Goal: Transaction & Acquisition: Purchase product/service

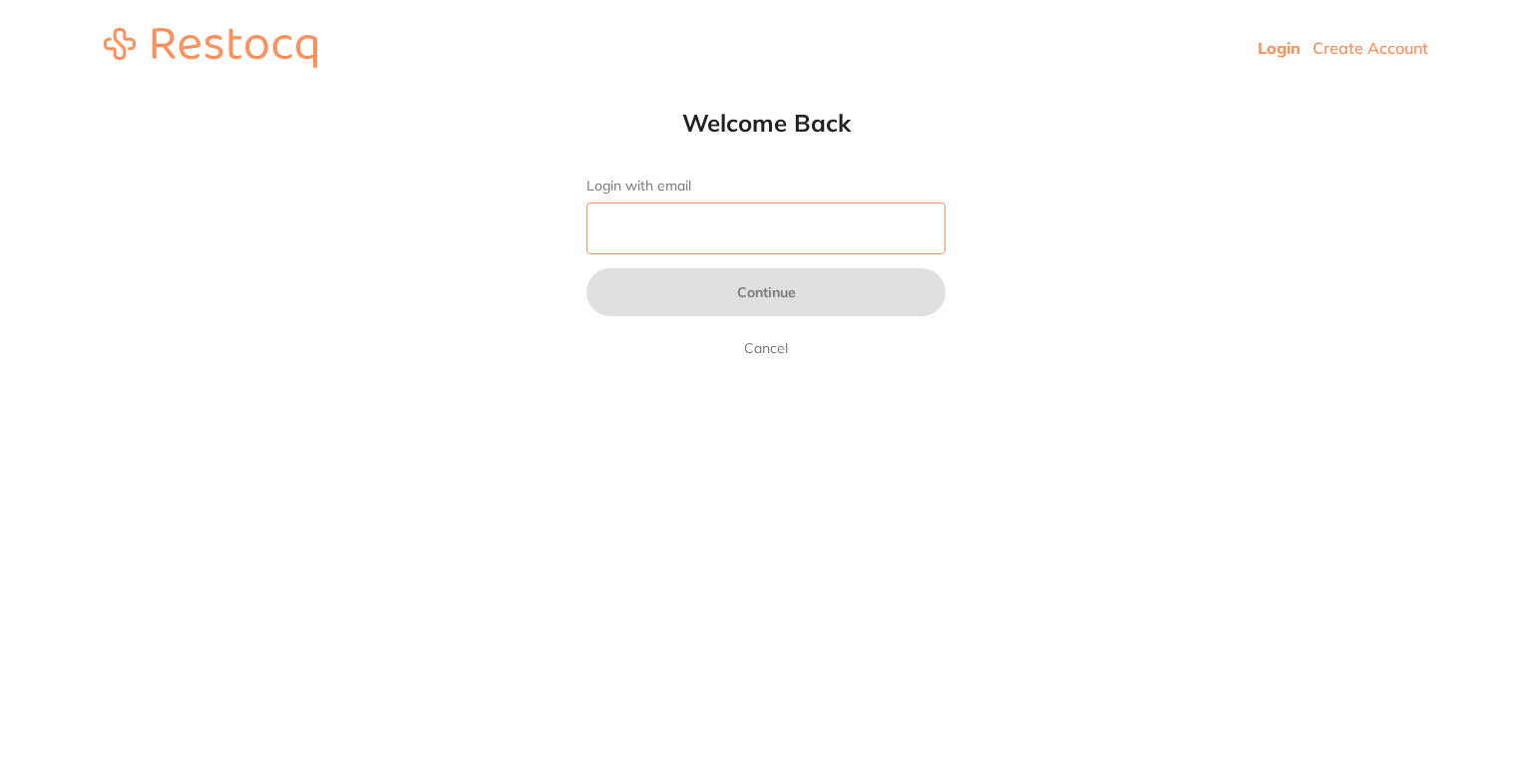
click at [757, 214] on input "Login with email" at bounding box center [766, 229] width 359 height 52
type input "[EMAIL_ADDRESS][DOMAIN_NAME]"
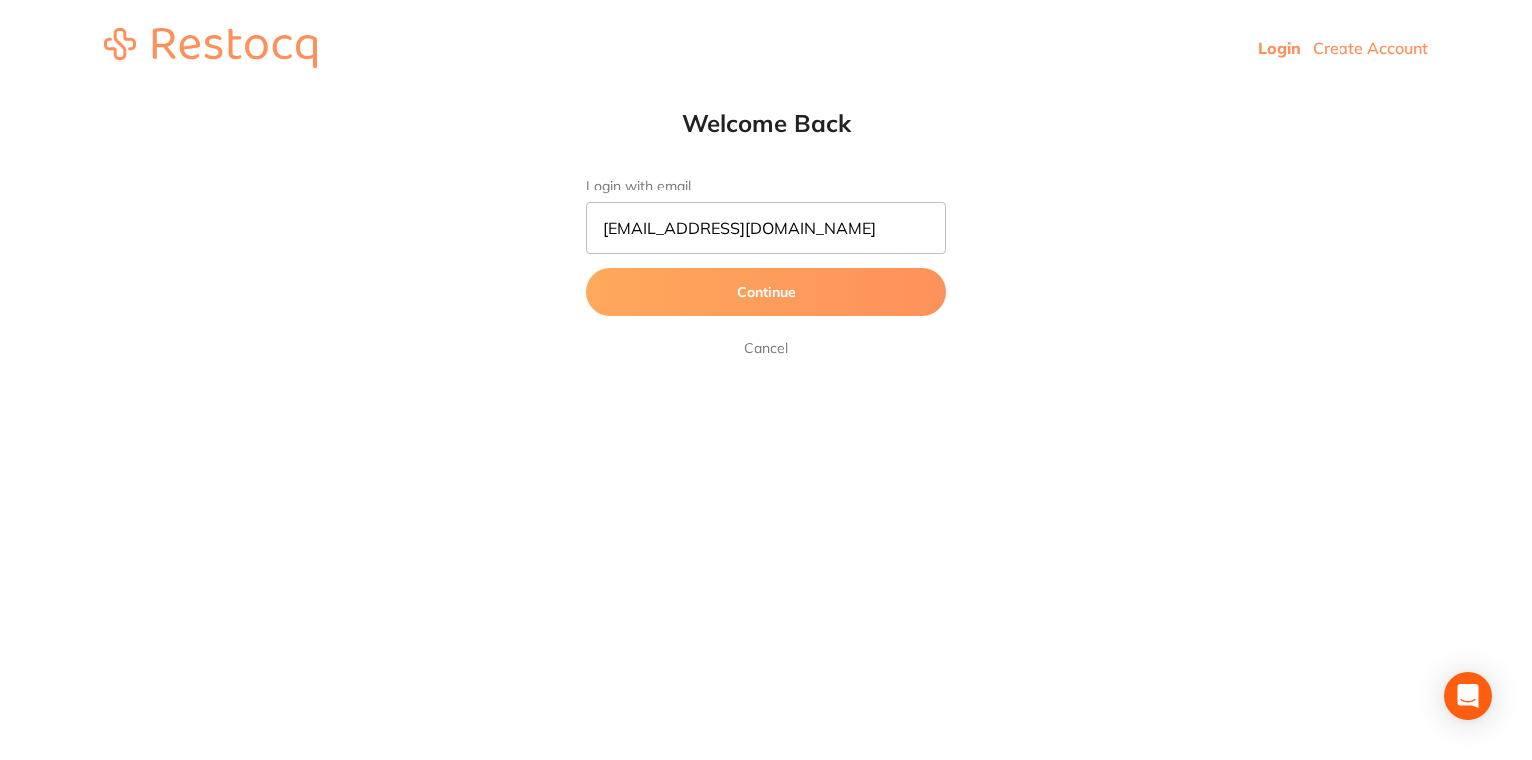
click at [762, 315] on button "Continue" at bounding box center [766, 292] width 359 height 48
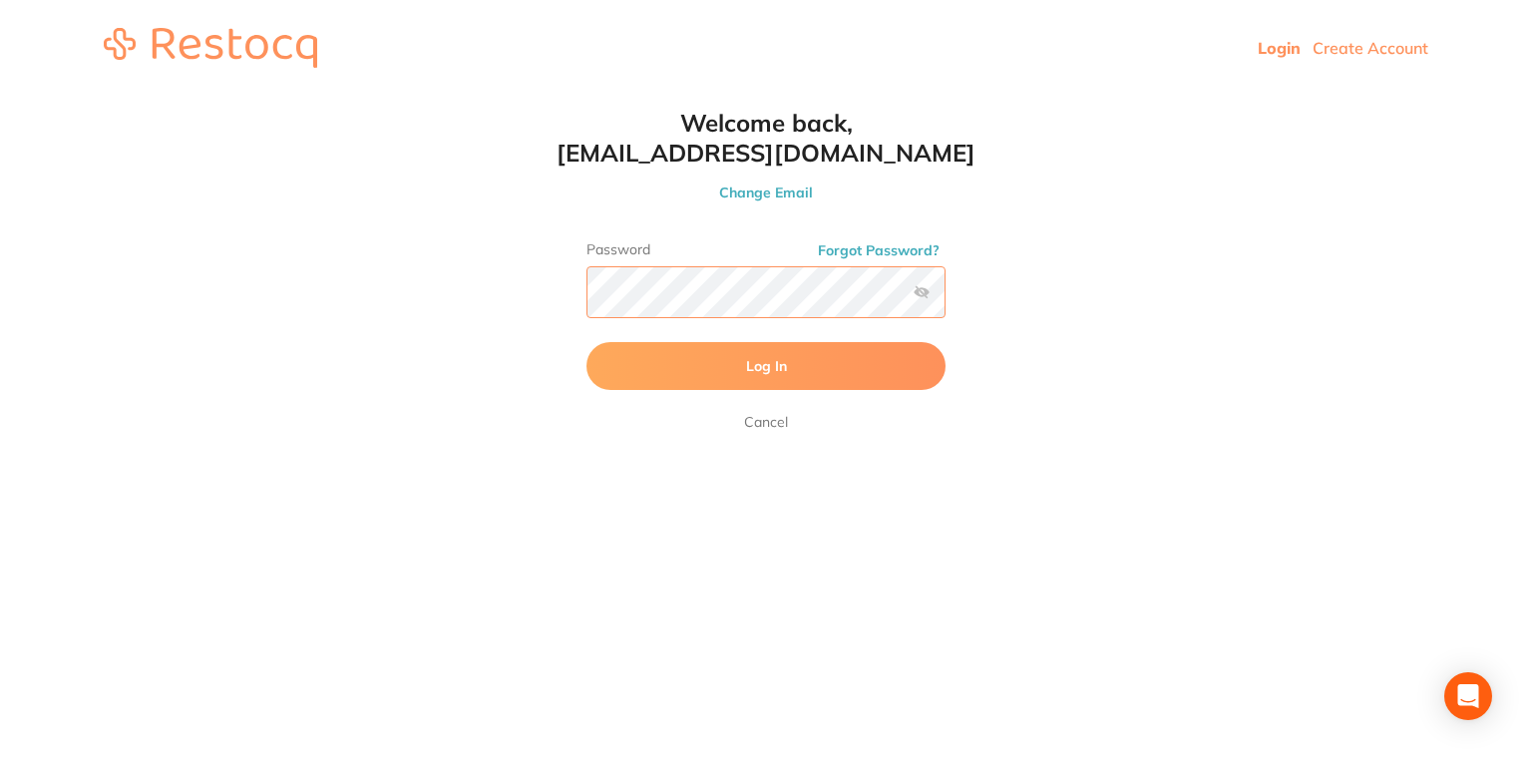
click at [587, 342] on button "Log In" at bounding box center [766, 366] width 359 height 48
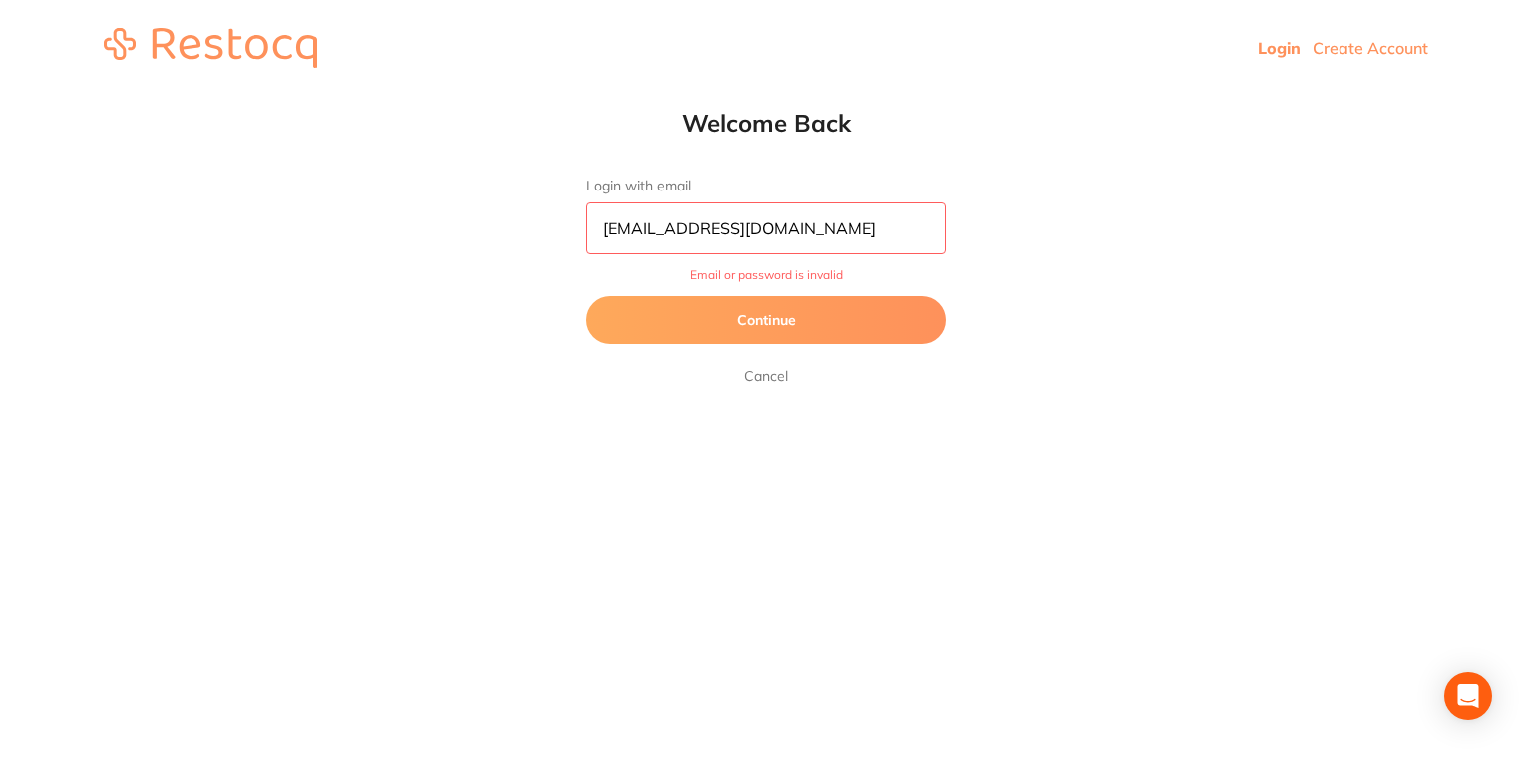
click at [827, 331] on button "Continue" at bounding box center [766, 320] width 359 height 48
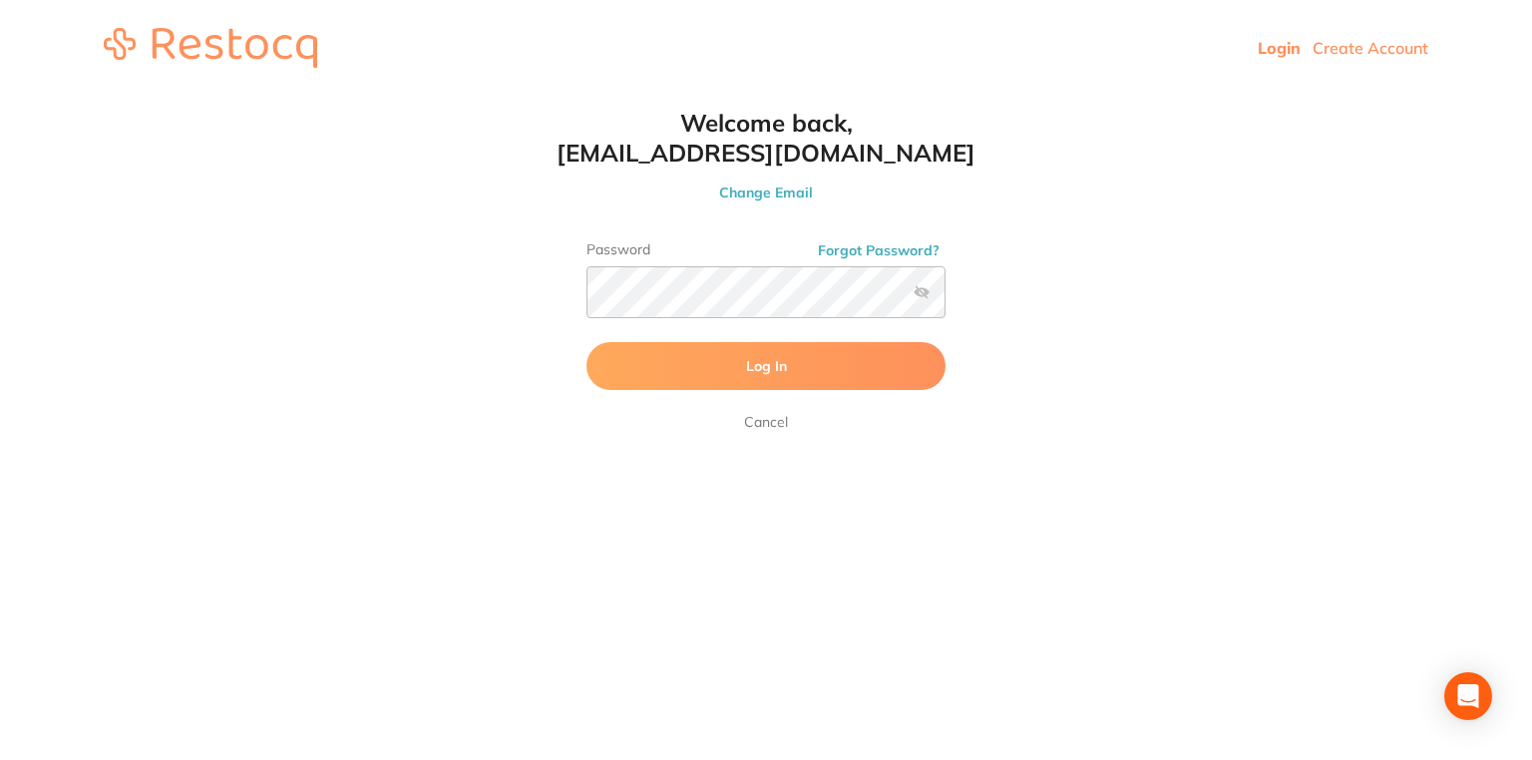
click at [918, 289] on label at bounding box center [922, 292] width 16 height 16
click at [946, 298] on input "checkbox" at bounding box center [946, 298] width 0 height 0
click at [587, 342] on button "Log In" at bounding box center [766, 366] width 359 height 48
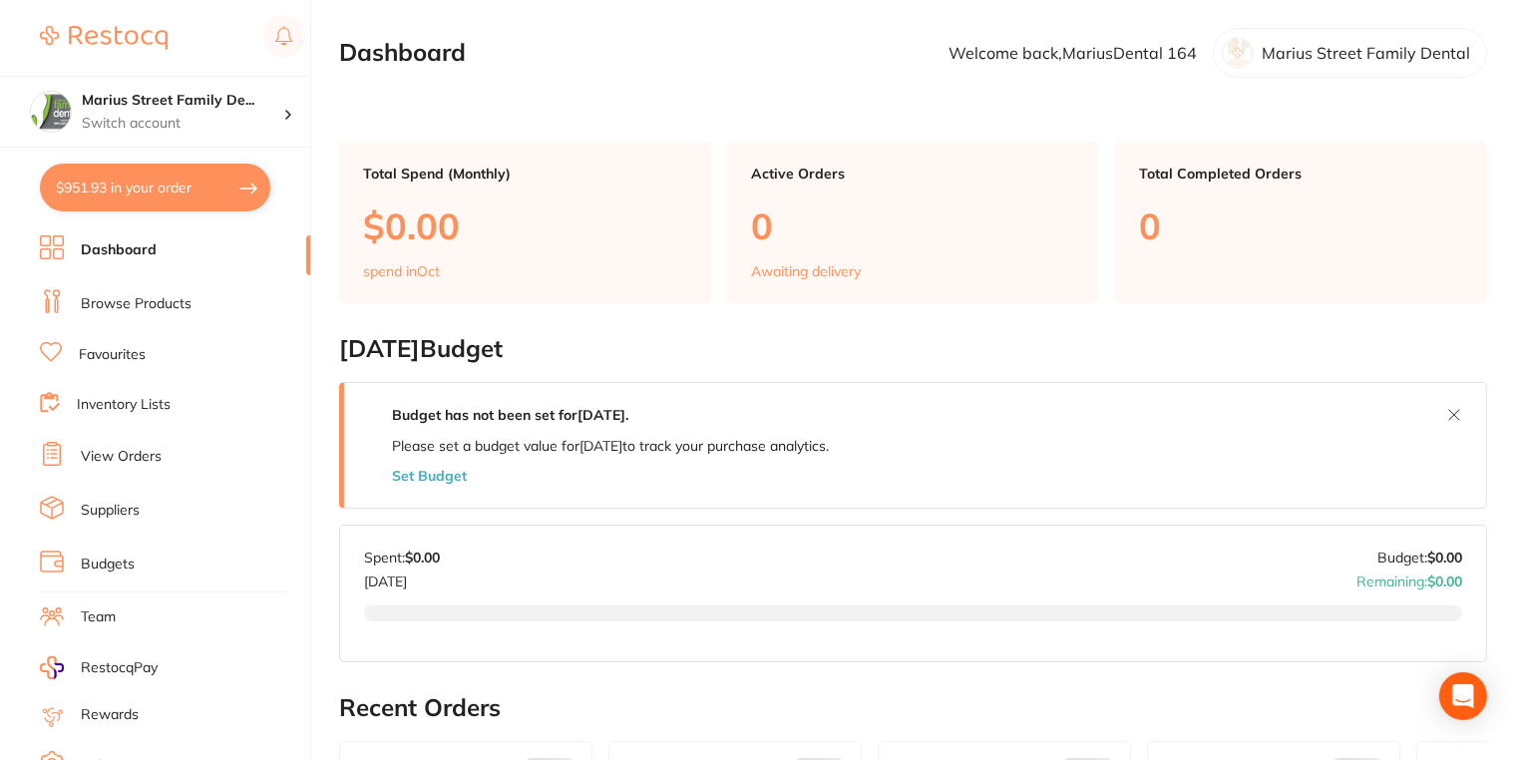
click at [112, 192] on button "$951.93 in your order" at bounding box center [155, 188] width 230 height 48
checkbox input "true"
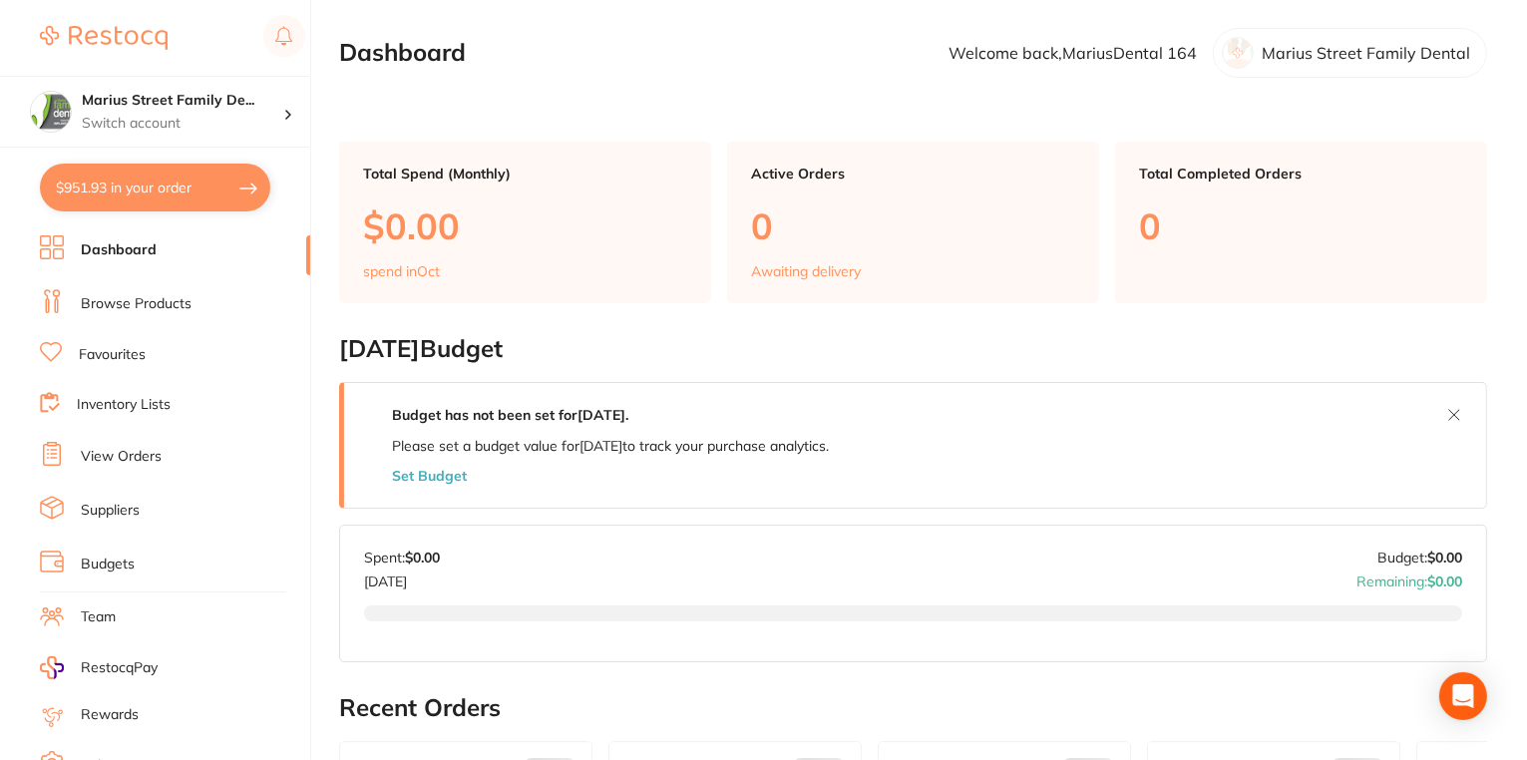
checkbox input "true"
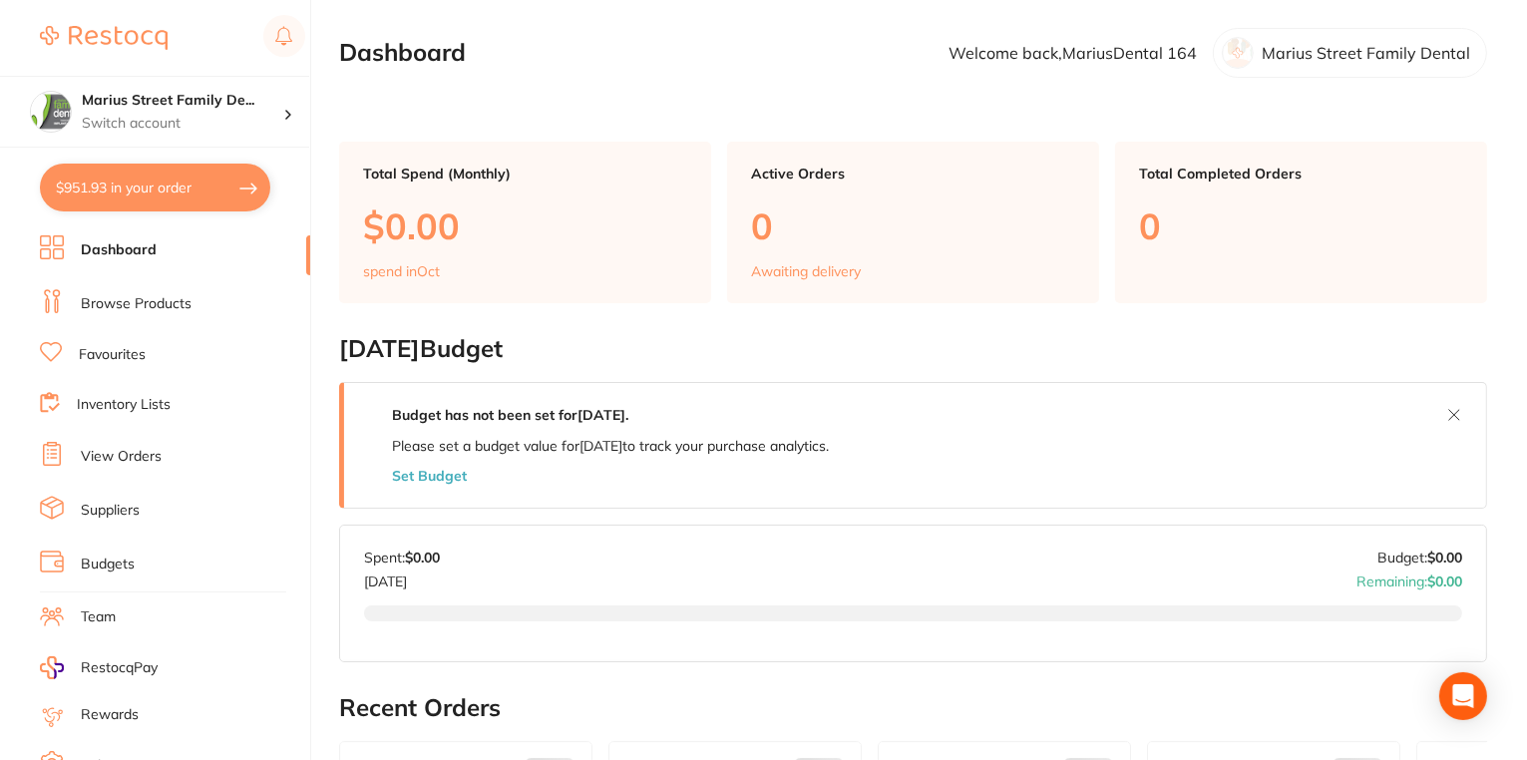
checkbox input "true"
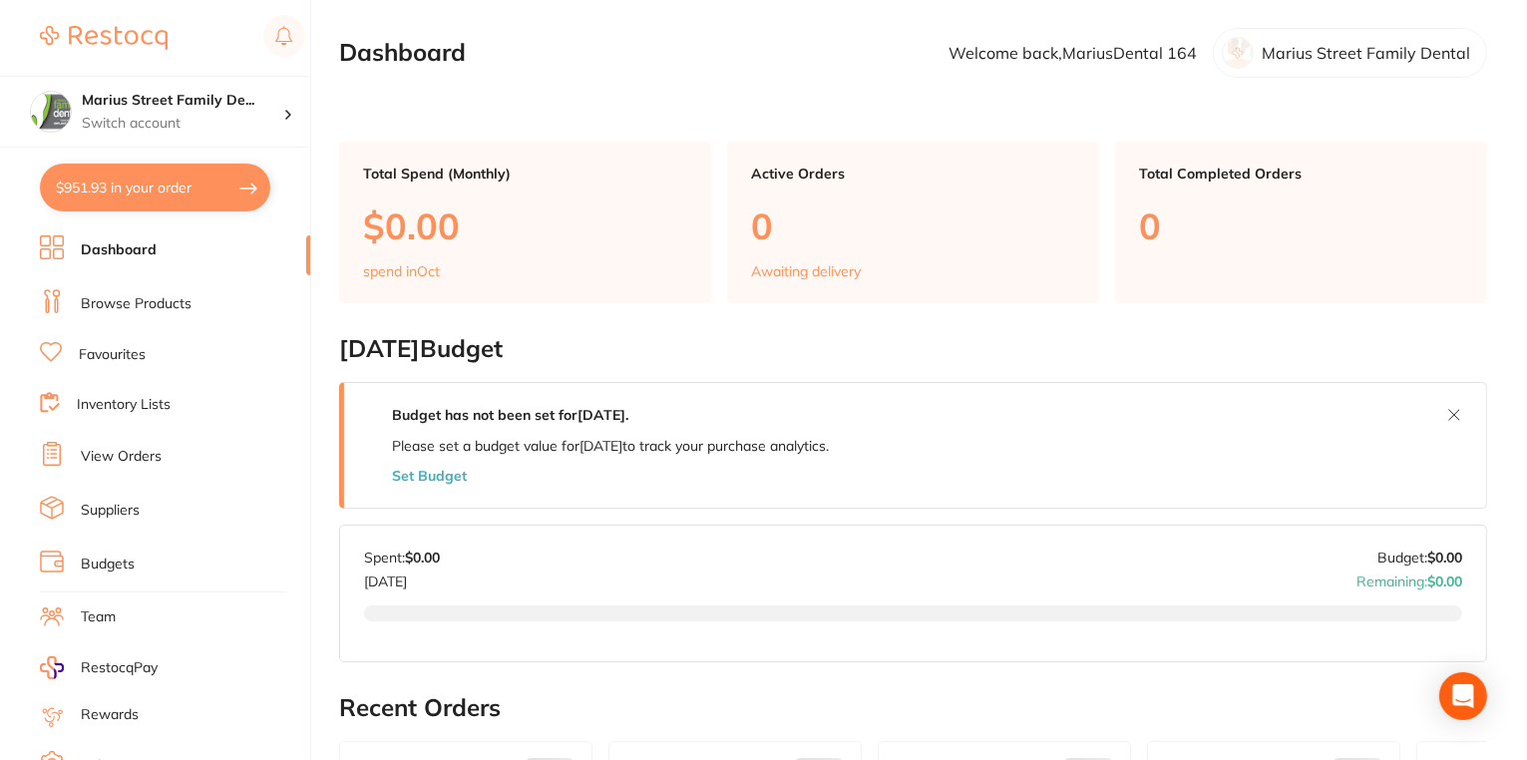
checkbox input "true"
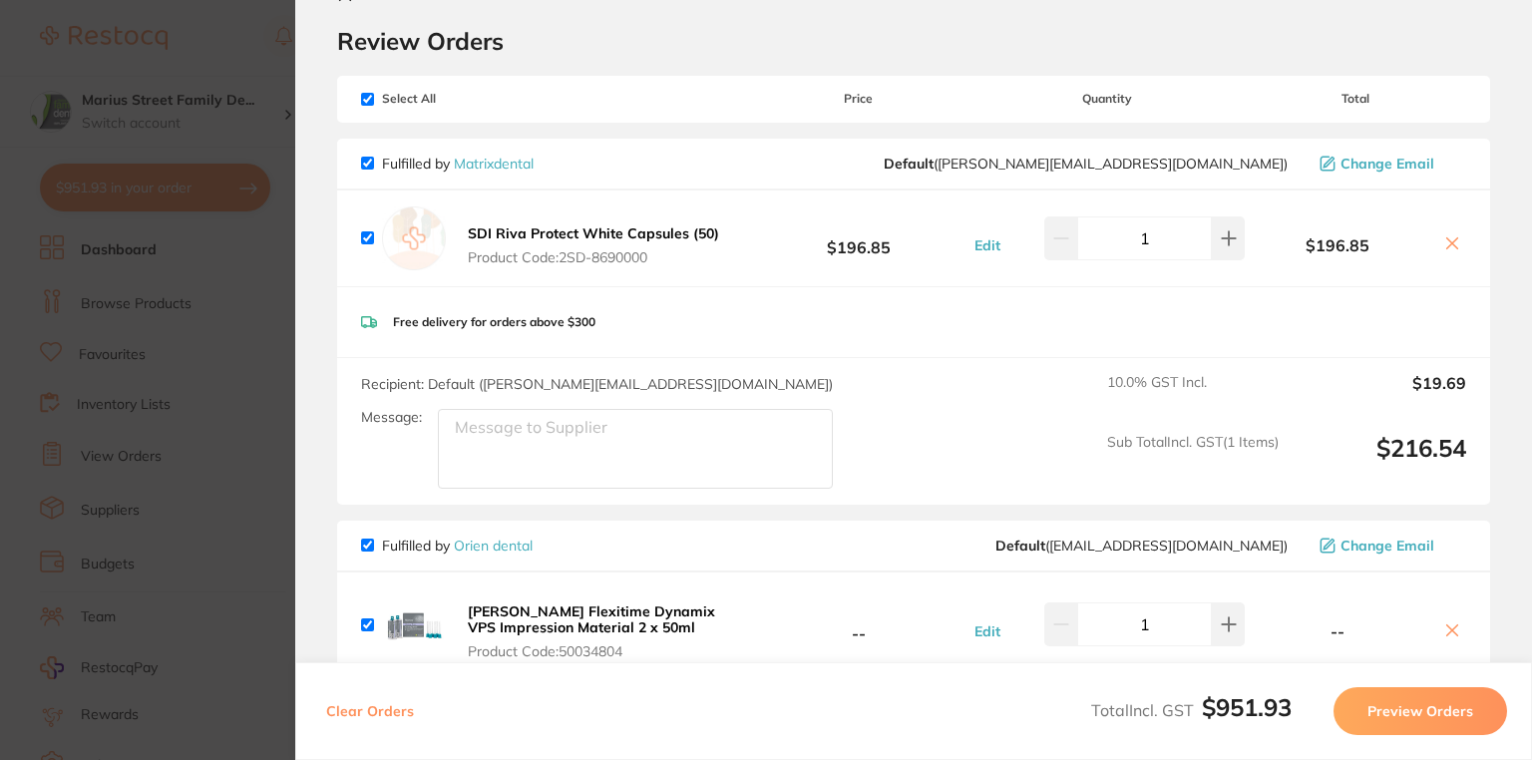
scroll to position [80, 0]
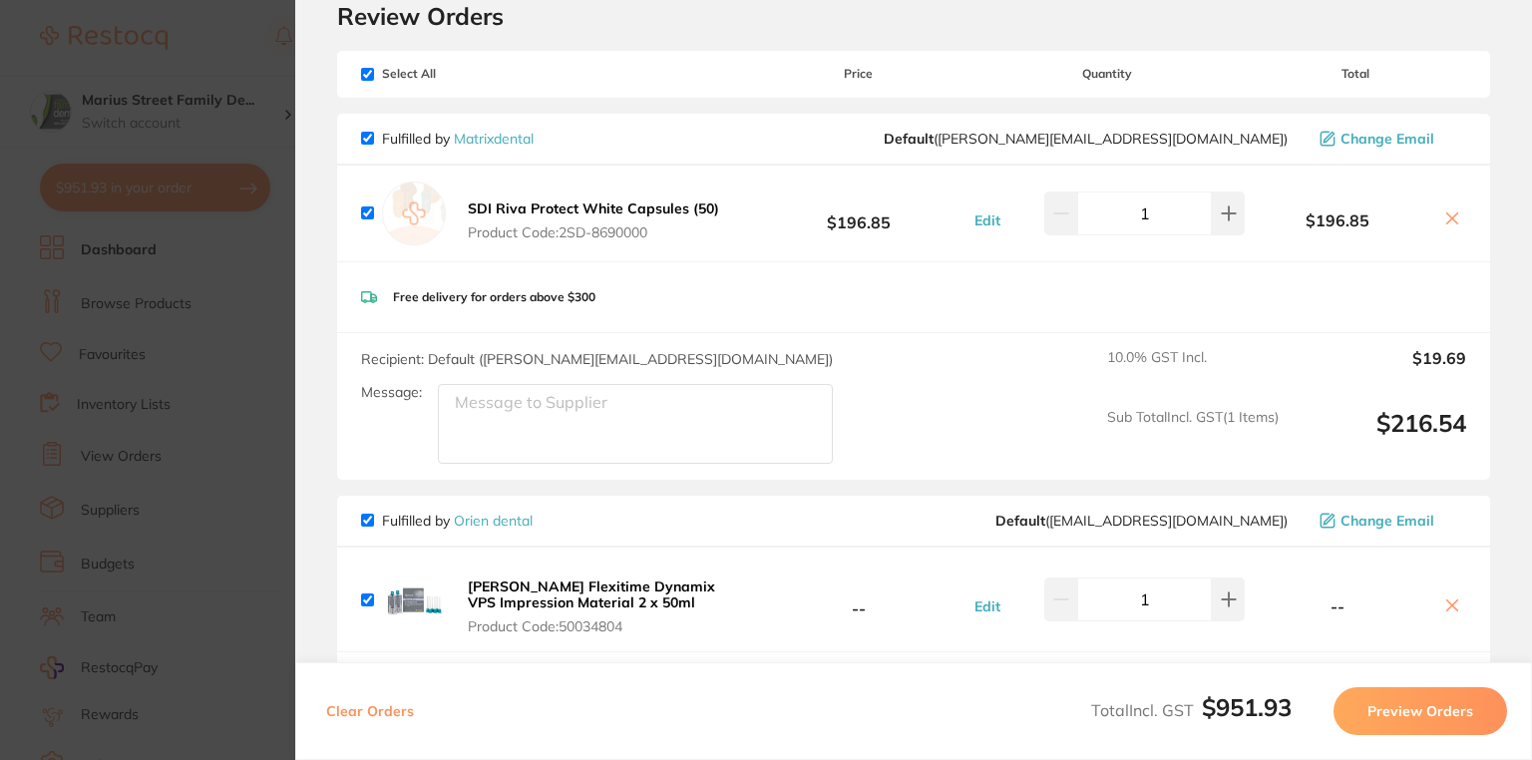
click at [1451, 223] on icon at bounding box center [1453, 219] width 16 height 16
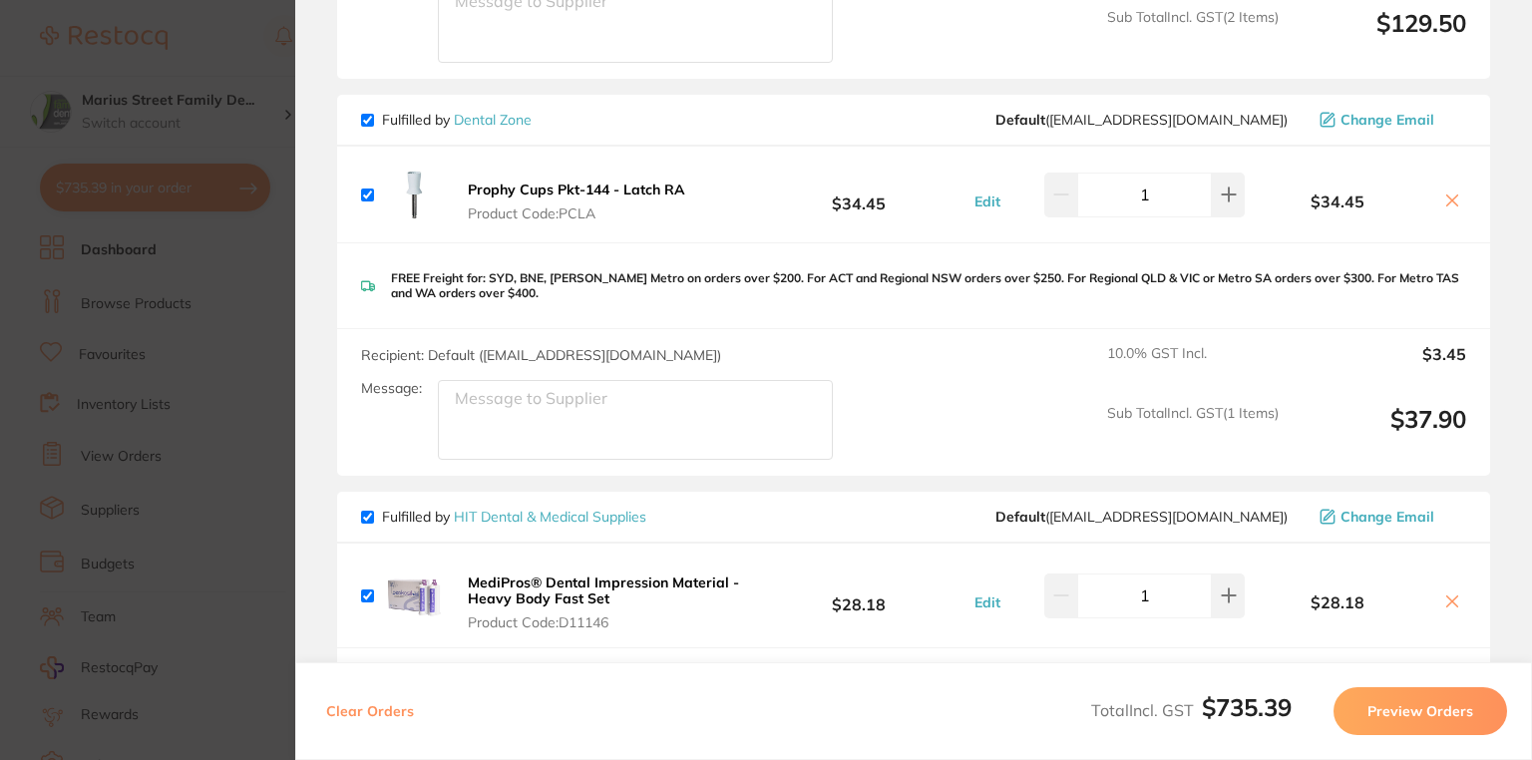
scroll to position [1038, 0]
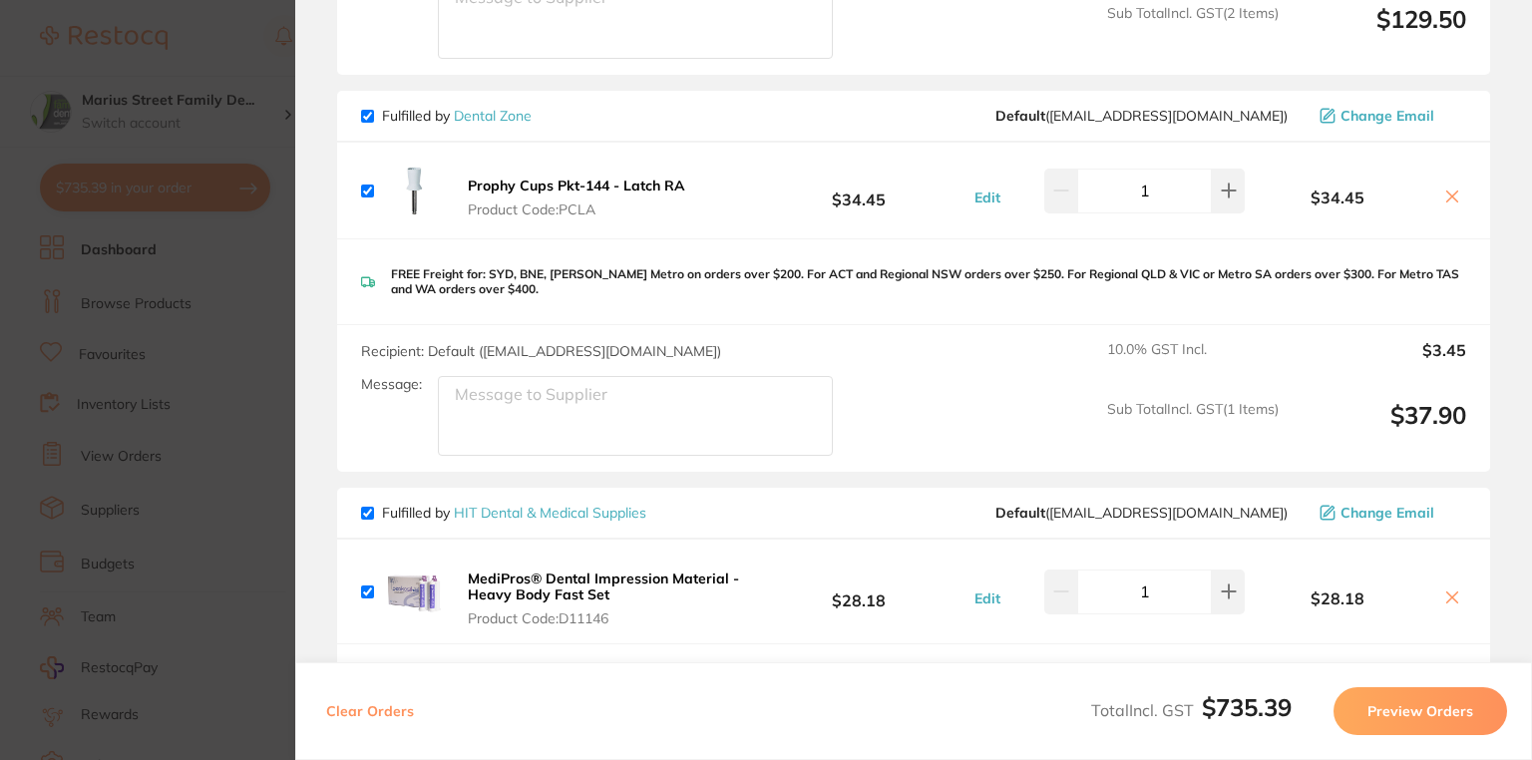
click at [1449, 189] on icon at bounding box center [1453, 197] width 16 height 16
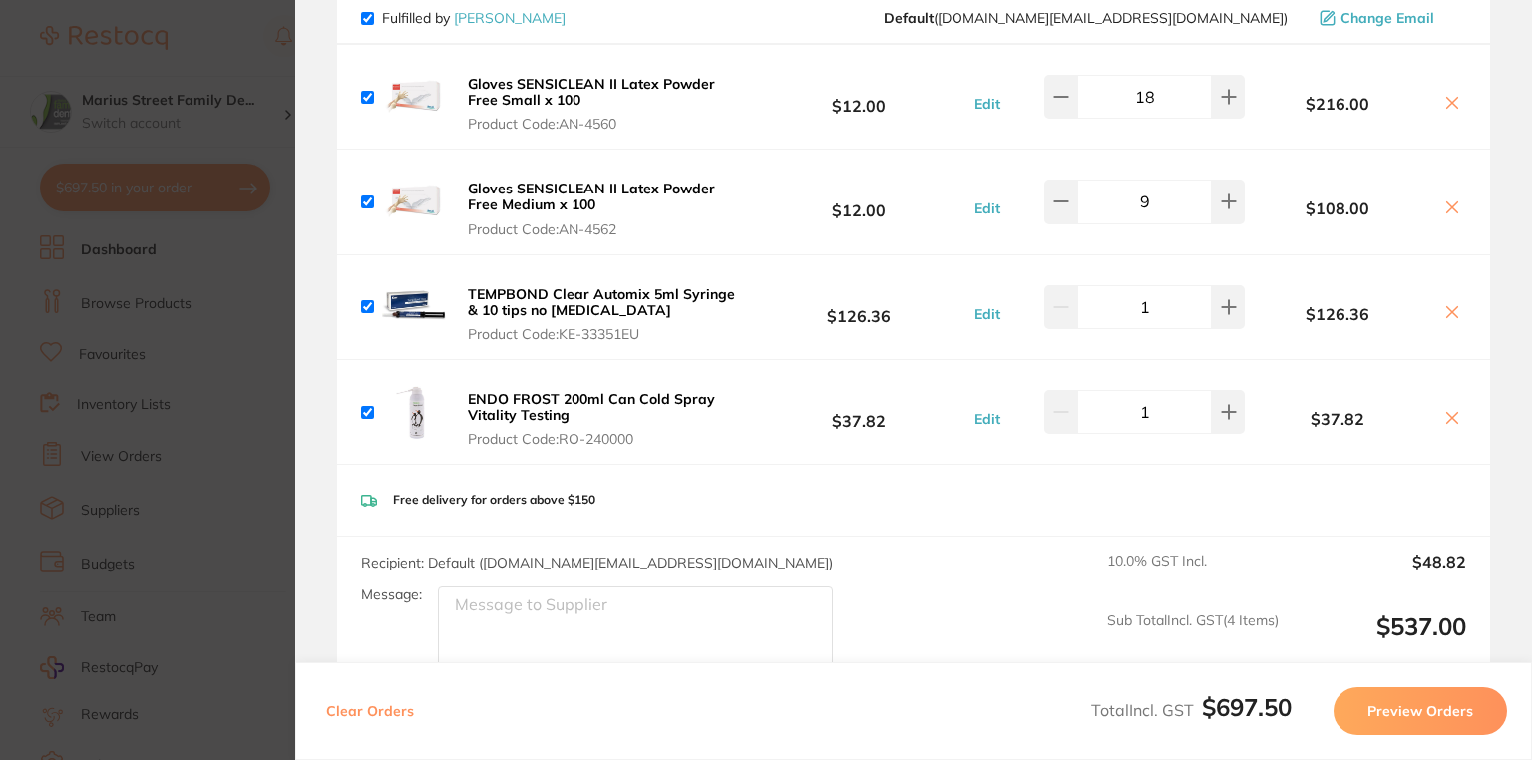
scroll to position [1371, 0]
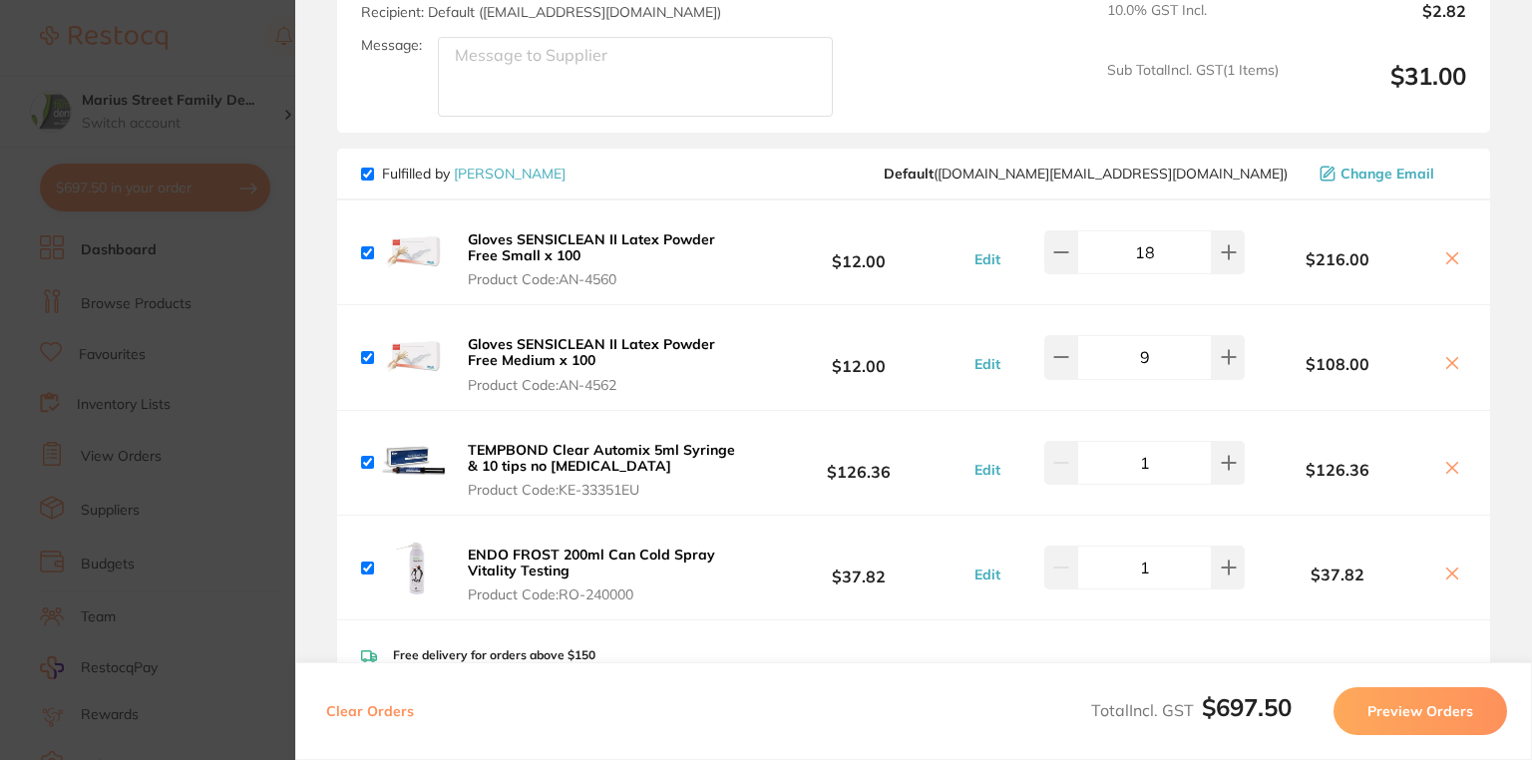
click at [575, 441] on b "TEMPBOND Clear Automix 5ml Syringe & 10 tips no [MEDICAL_DATA]" at bounding box center [601, 458] width 267 height 34
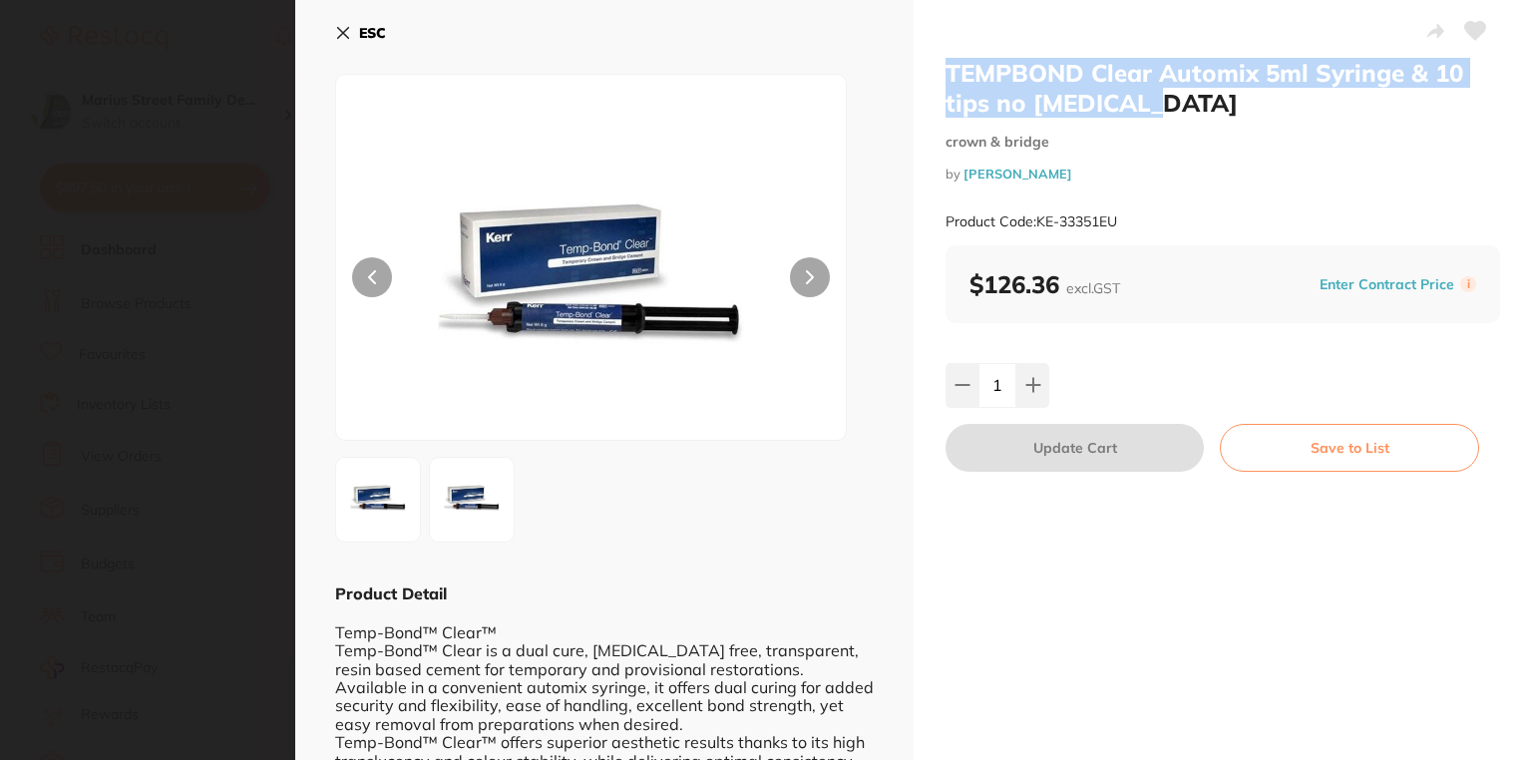
drag, startPoint x: 1134, startPoint y: 108, endPoint x: 933, endPoint y: 72, distance: 204.7
click at [933, 72] on div "TEMPBOND Clear Automix 5ml Syringe & 10 tips no [MEDICAL_DATA] crown & bridge b…" at bounding box center [1223, 411] width 619 height 823
copy h2 "TEMPBOND Clear Automix 5ml Syringe & 10 tips no [MEDICAL_DATA]"
click at [382, 39] on b "ESC" at bounding box center [372, 33] width 27 height 18
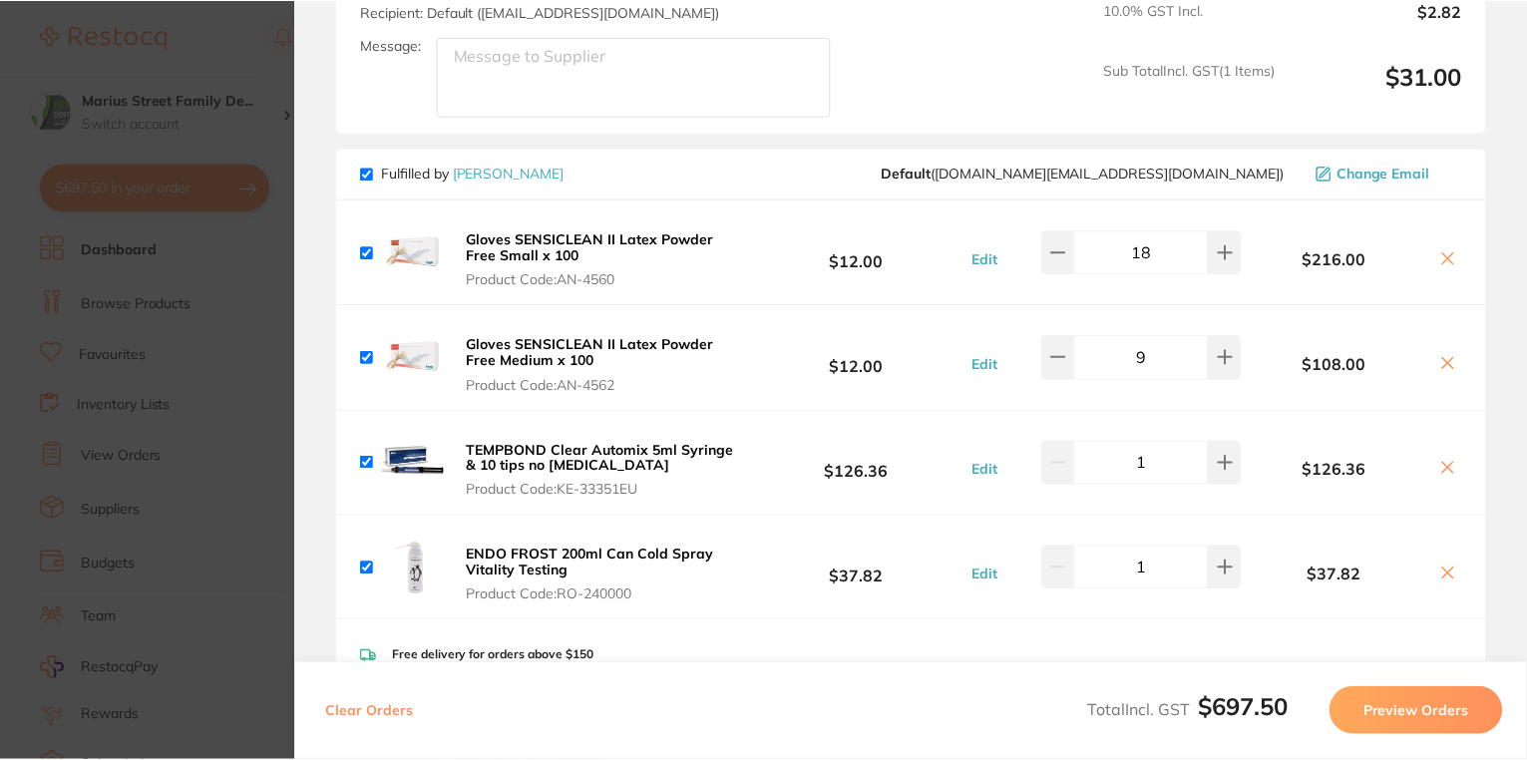
scroll to position [239, 0]
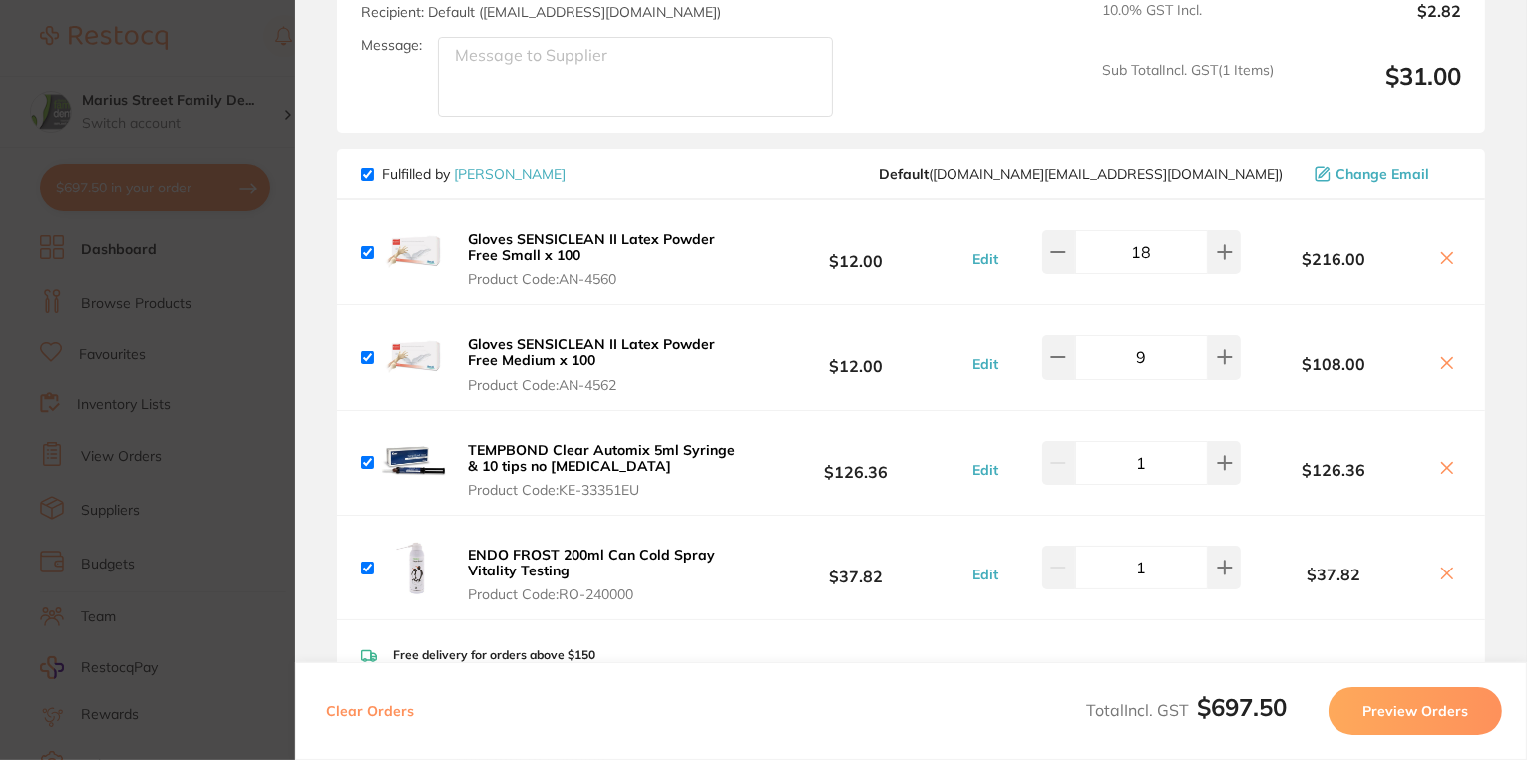
click at [1440, 566] on icon at bounding box center [1448, 574] width 16 height 16
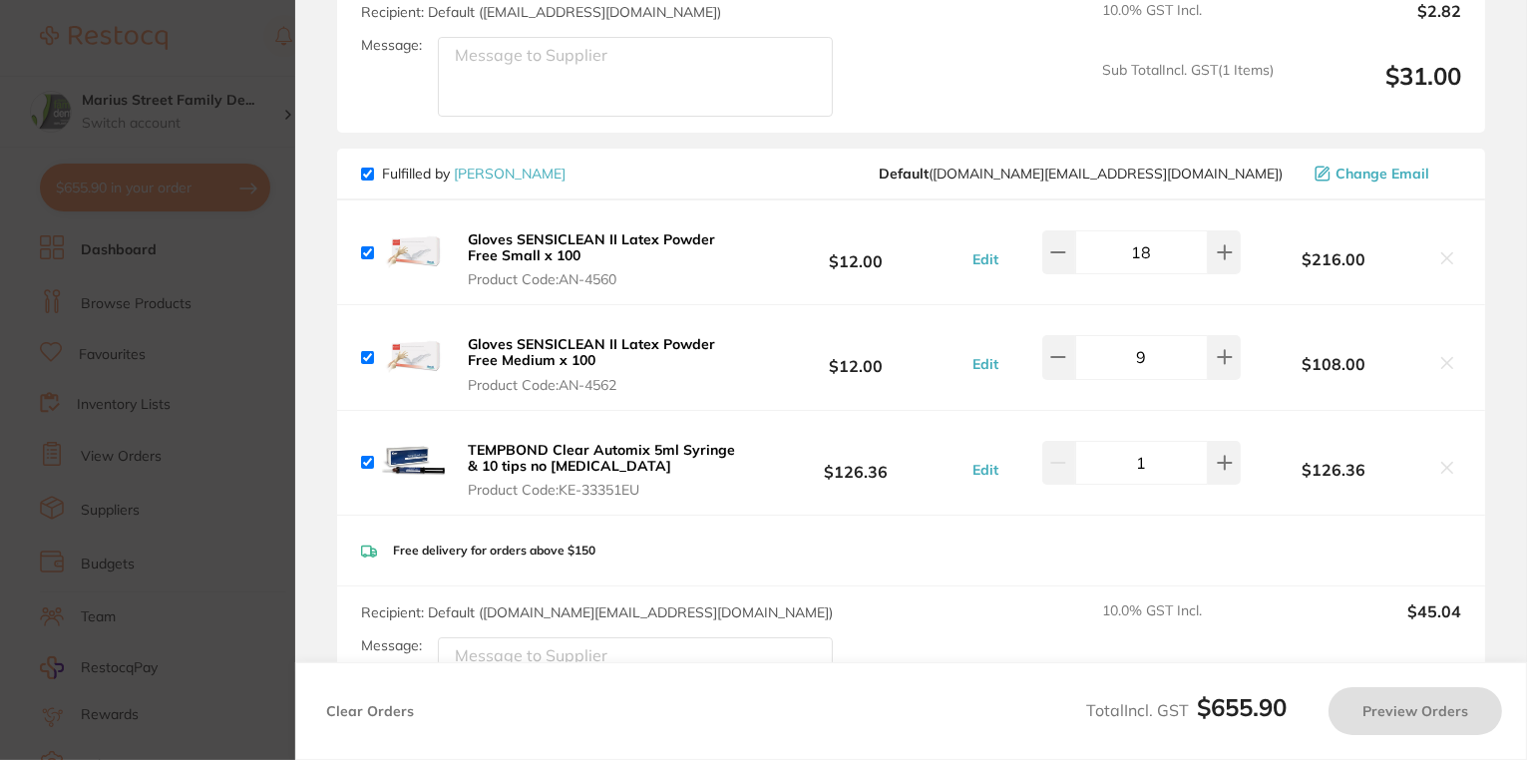
click at [1442, 460] on icon at bounding box center [1448, 468] width 16 height 16
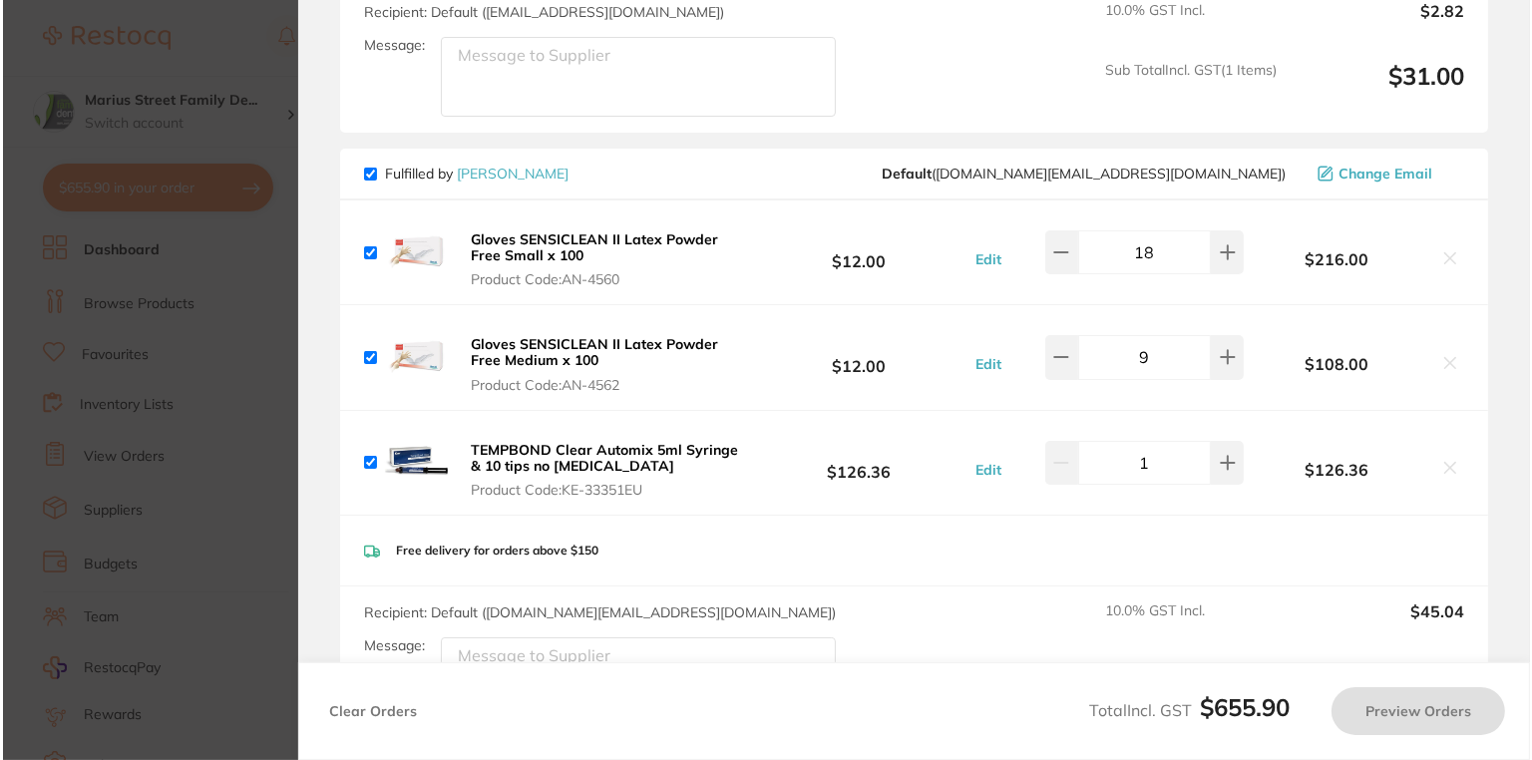
scroll to position [0, 0]
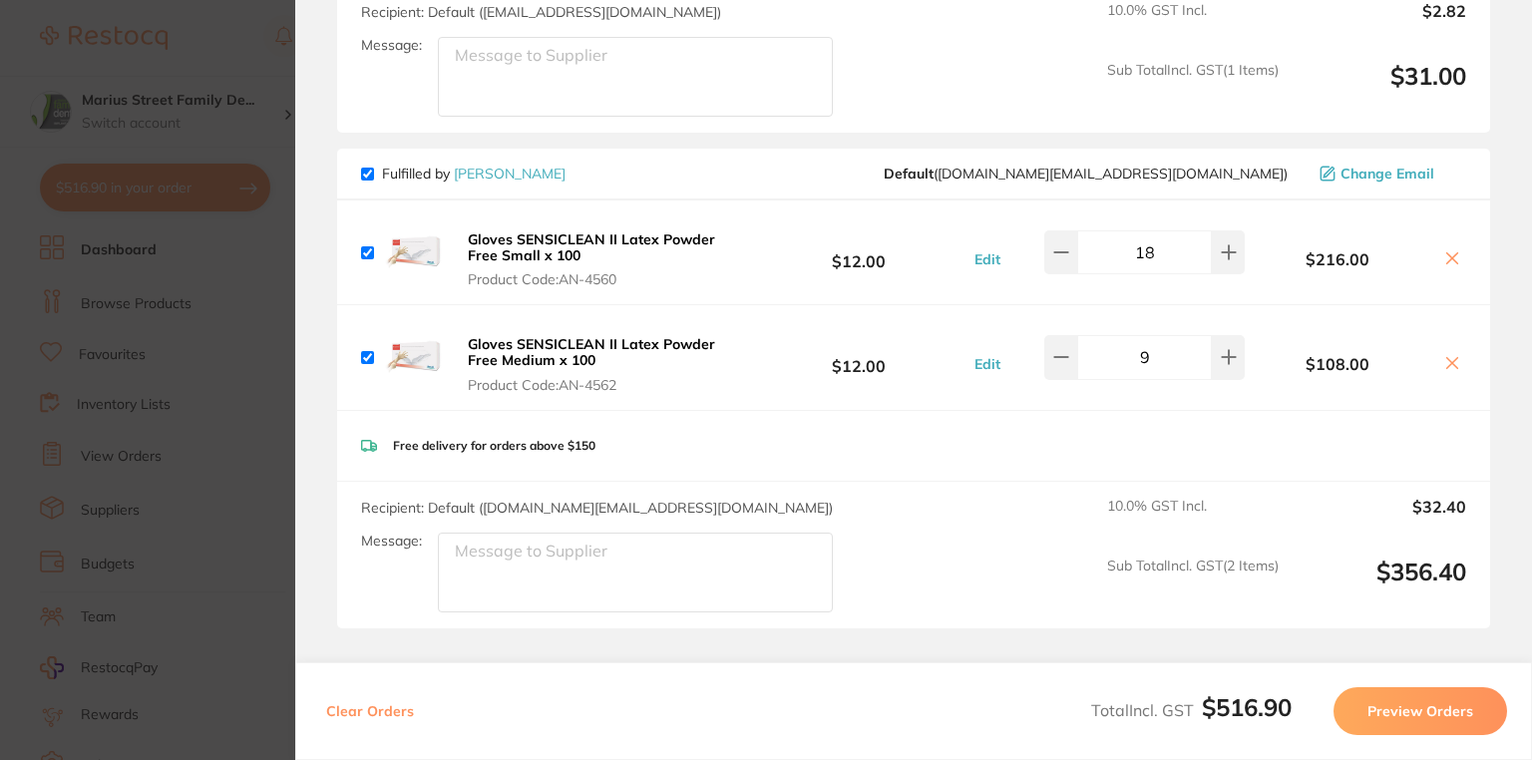
click at [1453, 252] on icon at bounding box center [1453, 257] width 11 height 11
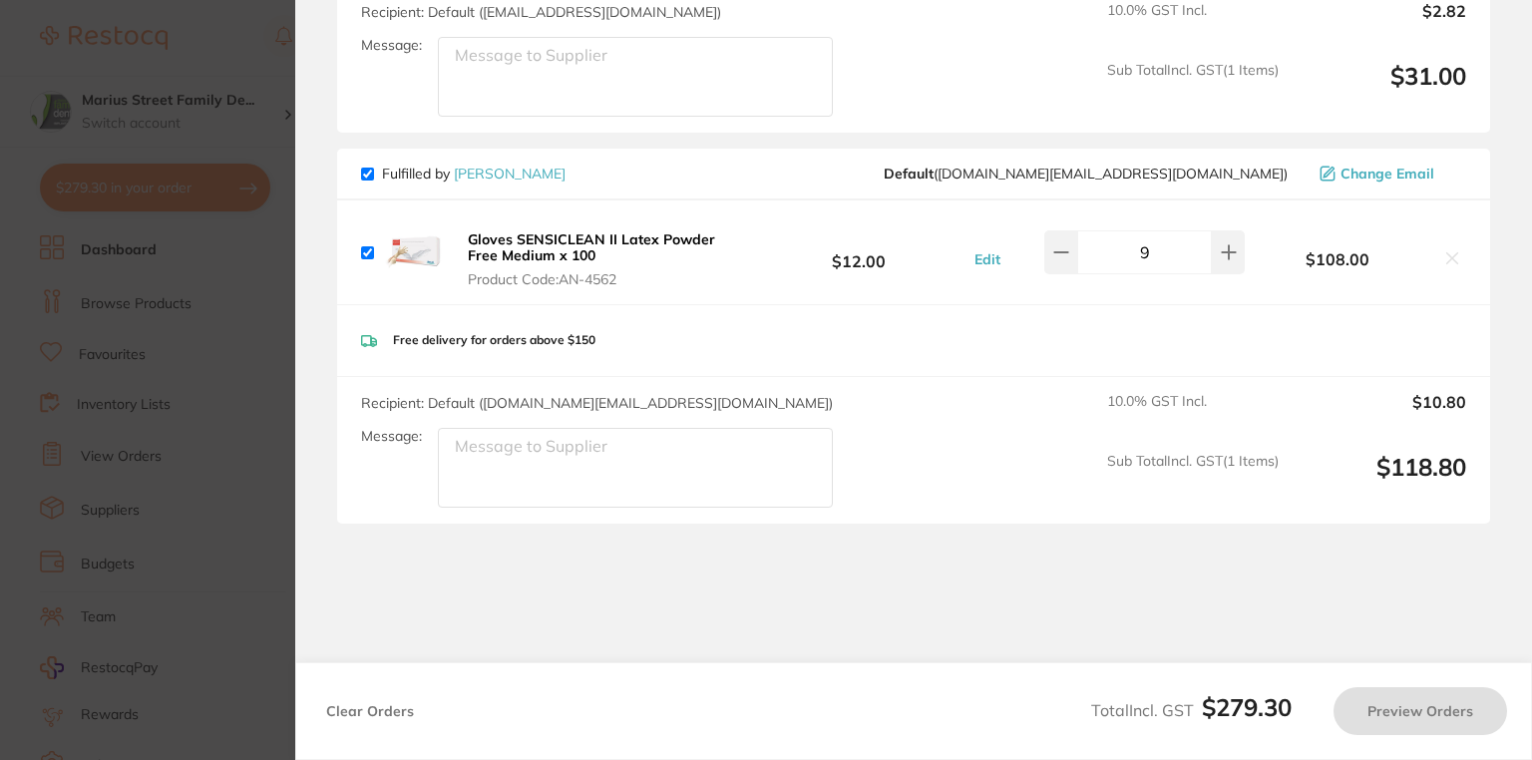
click at [1456, 249] on button at bounding box center [1453, 259] width 28 height 21
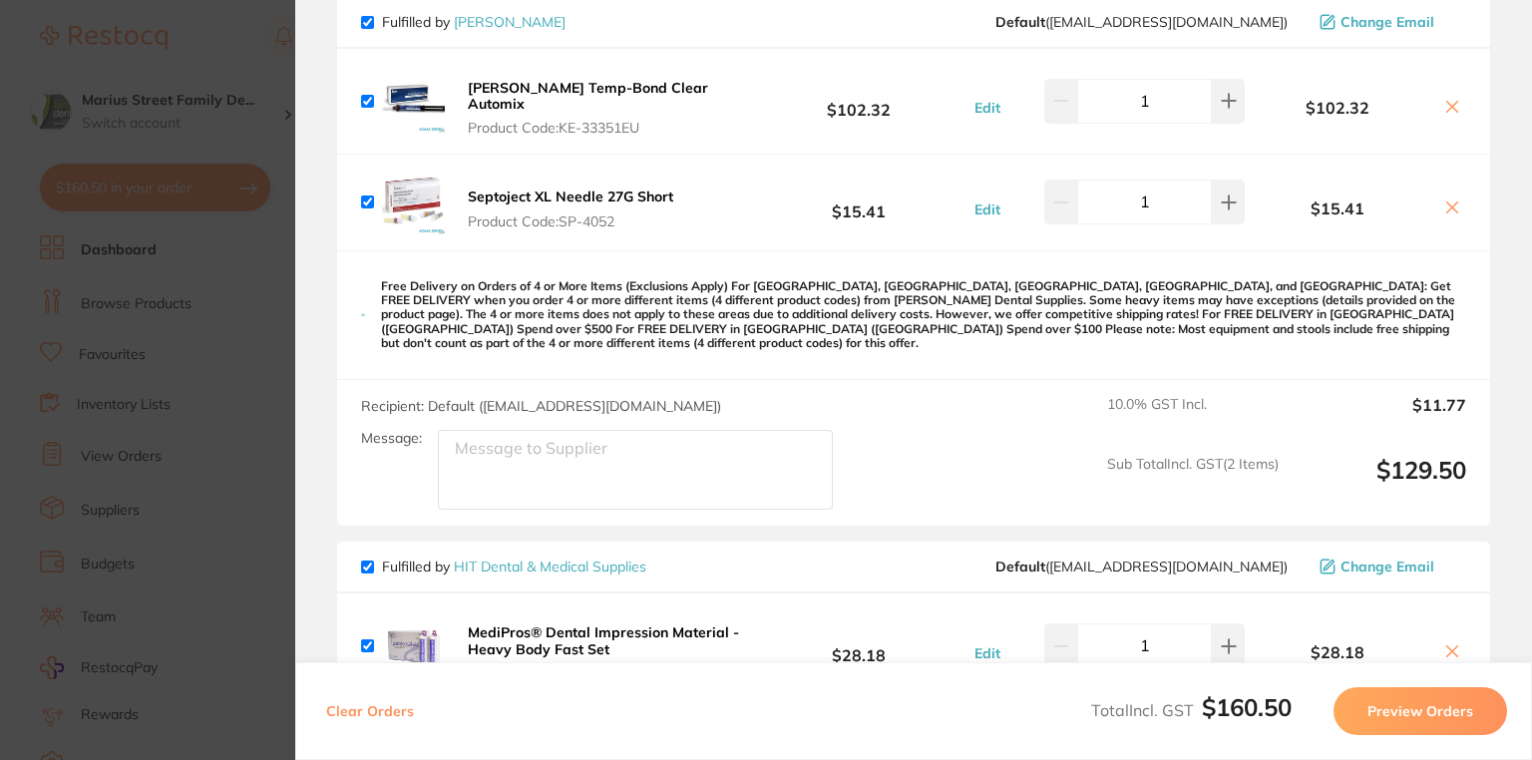
scroll to position [188, 0]
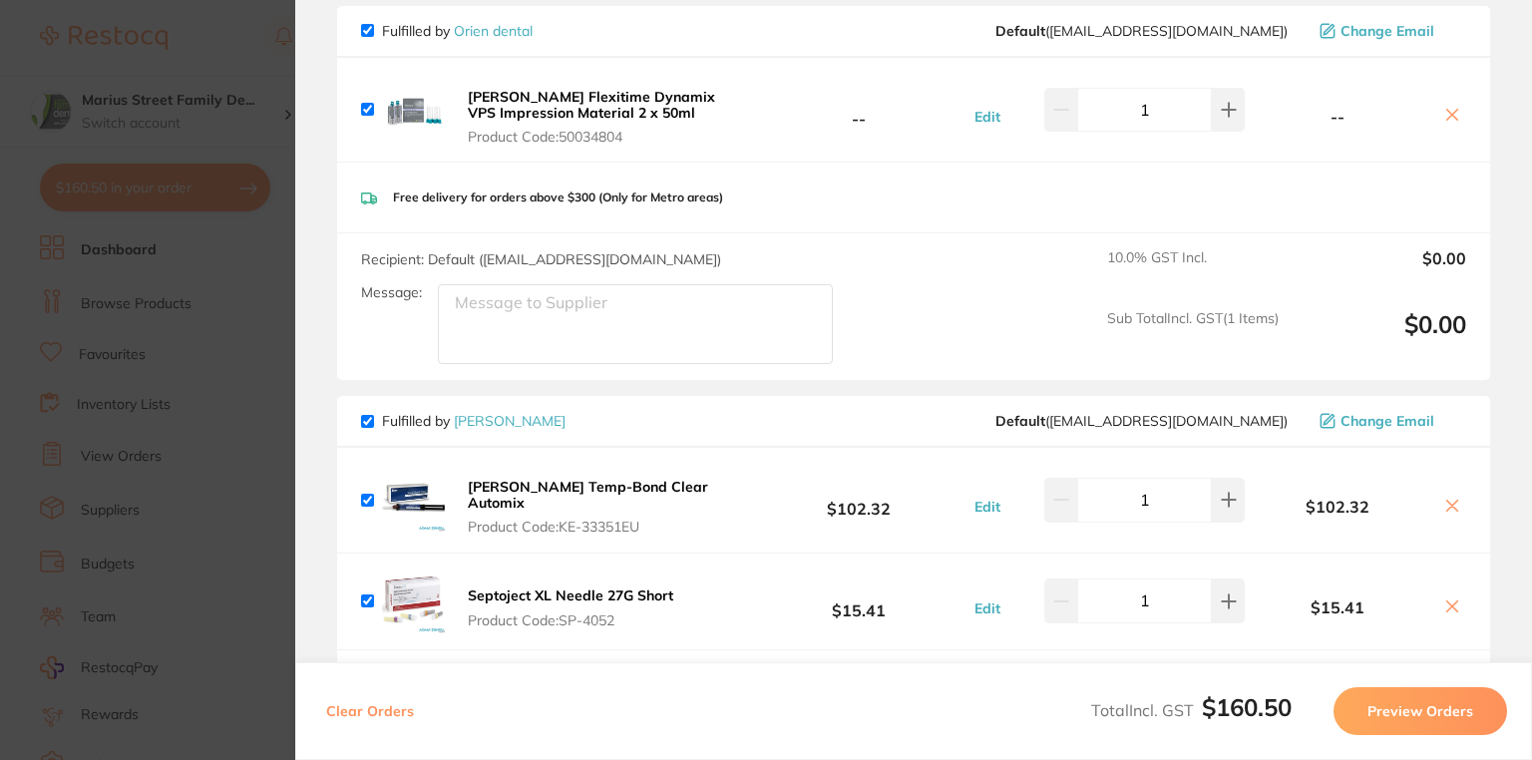
click at [1445, 503] on icon at bounding box center [1453, 506] width 16 height 16
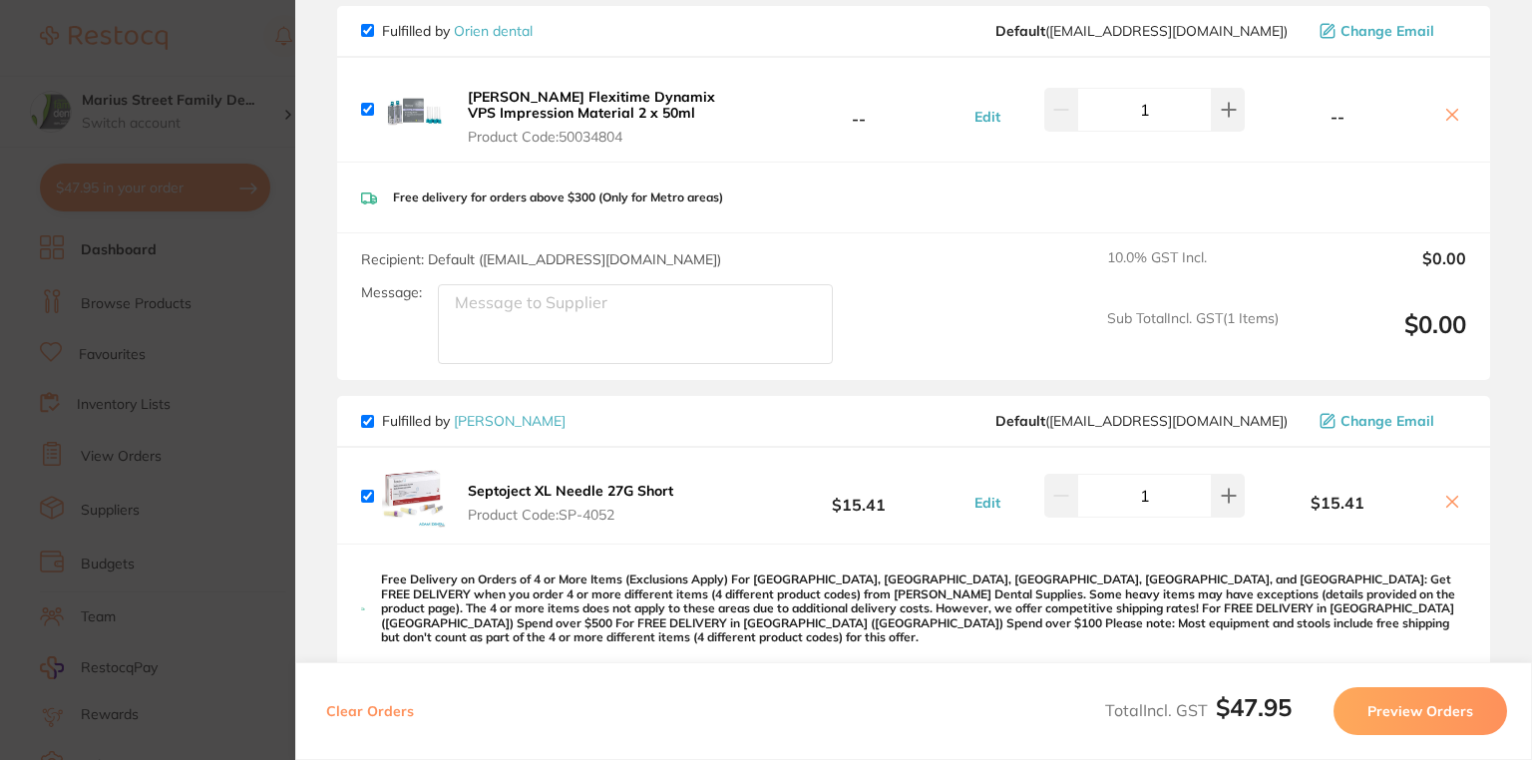
click at [1446, 505] on icon at bounding box center [1453, 502] width 16 height 16
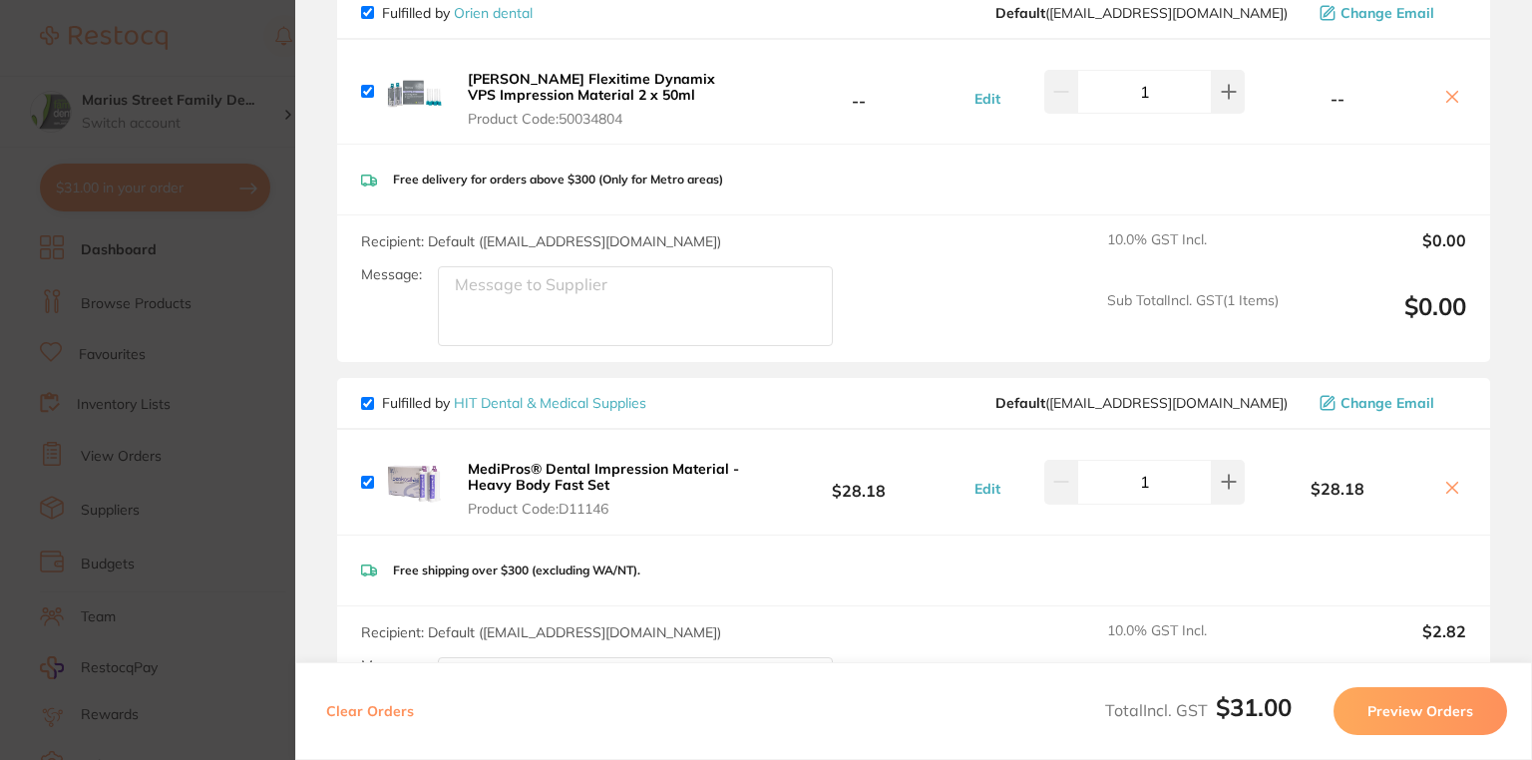
checkbox input "true"
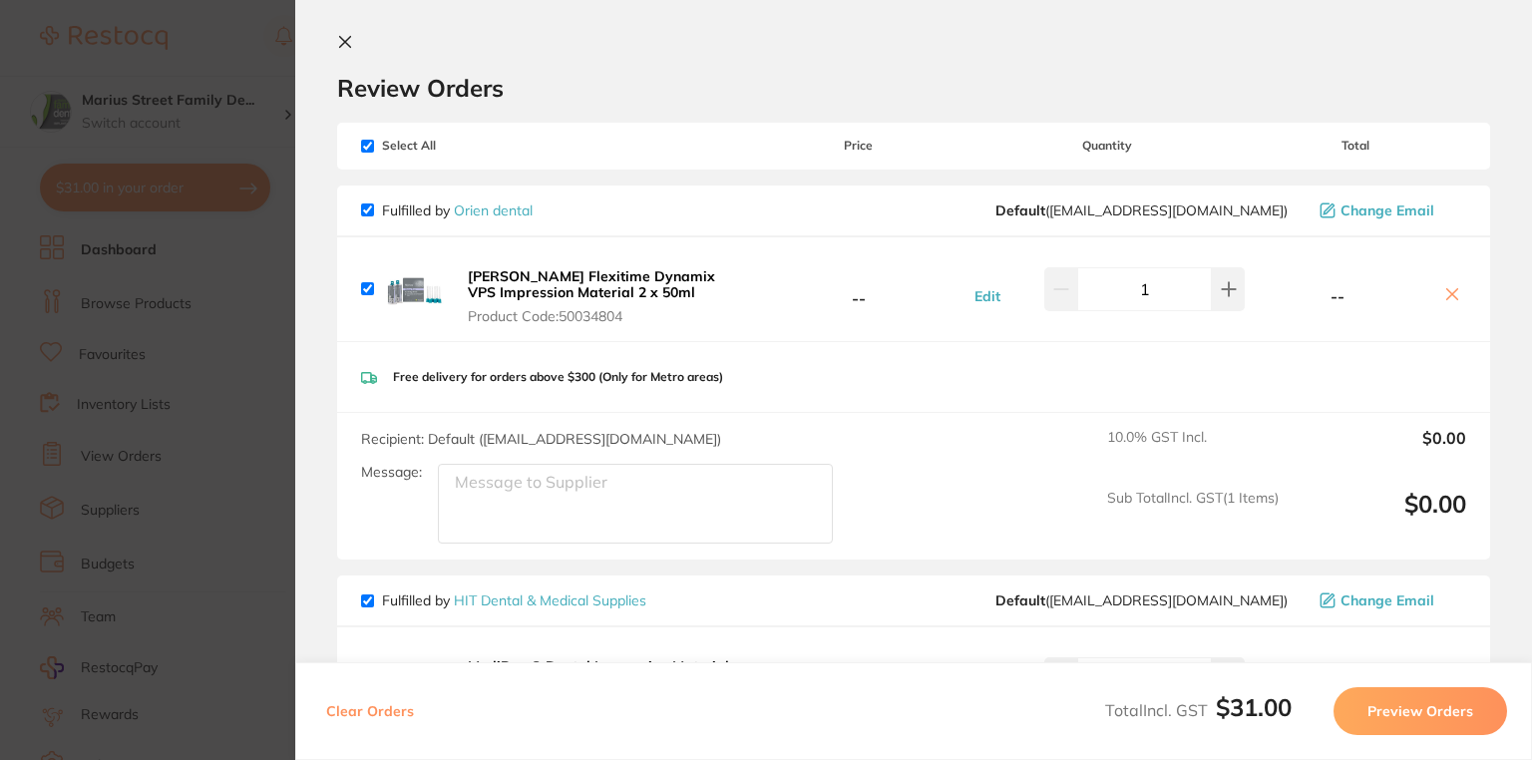
scroll to position [0, 0]
